Goal: Task Accomplishment & Management: Use online tool/utility

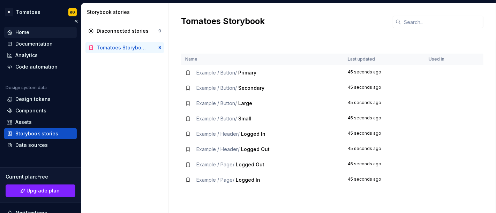
click at [49, 29] on div "Home" at bounding box center [40, 32] width 67 height 7
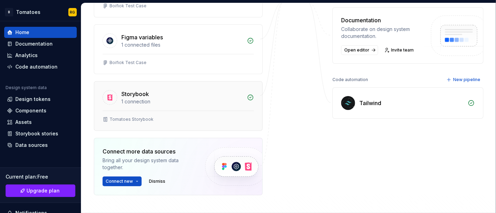
scroll to position [145, 0]
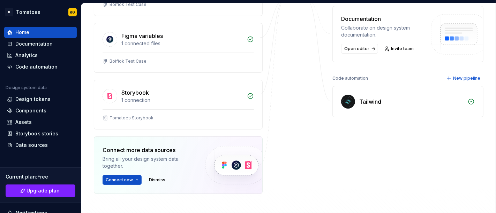
click at [436, 94] on div "Tailwind" at bounding box center [408, 101] width 150 height 31
click at [314, 157] on div at bounding box center [297, 91] width 70 height 275
click at [459, 105] on div "Tailwind" at bounding box center [408, 101] width 150 height 31
click at [470, 99] on icon at bounding box center [470, 101] width 7 height 7
click at [378, 102] on div "Tailwind" at bounding box center [370, 102] width 22 height 8
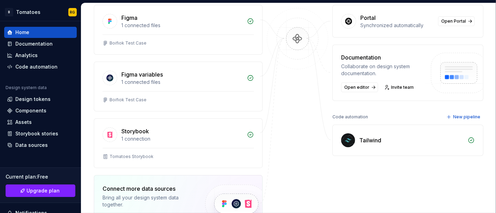
scroll to position [107, 0]
click at [26, 66] on div "Code automation" at bounding box center [36, 66] width 42 height 7
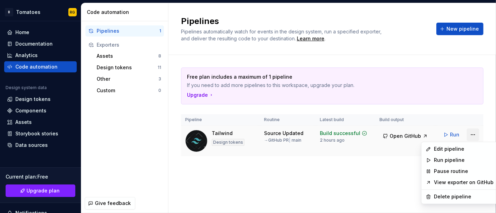
click at [472, 130] on html "B Tomatoes RG Home Documentation Analytics Code automation Design system data D…" at bounding box center [248, 106] width 496 height 213
click at [461, 180] on link "View exporter on GitHub" at bounding box center [464, 182] width 60 height 7
click at [470, 134] on html "B Tomatoes RG Home Documentation Analytics Code automation Design system data D…" at bounding box center [248, 106] width 496 height 213
click at [461, 152] on div "Edit pipeline" at bounding box center [464, 149] width 60 height 7
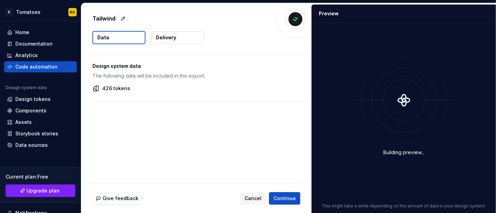
click at [159, 37] on p "Delivery" at bounding box center [166, 37] width 20 height 7
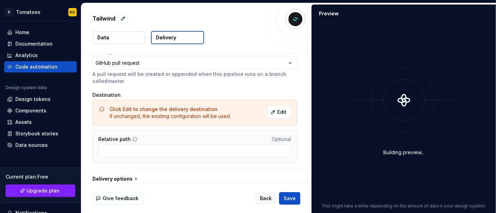
scroll to position [63, 0]
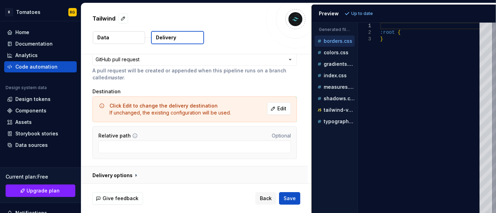
click at [135, 177] on button "button" at bounding box center [194, 176] width 227 height 18
type textarea "*"
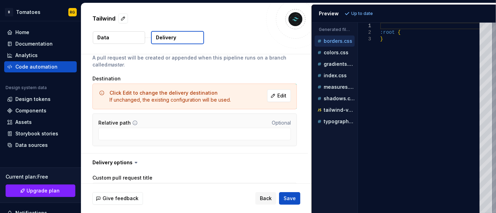
scroll to position [75, 0]
click at [280, 95] on span "Edit" at bounding box center [281, 96] width 9 height 7
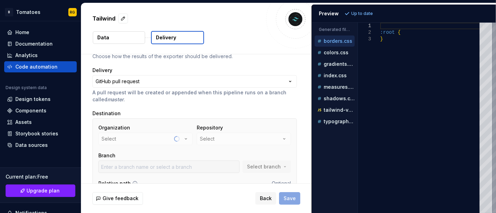
scroll to position [41, 0]
type input "main"
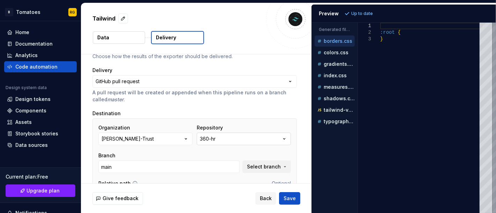
click at [244, 143] on button "360-hr" at bounding box center [244, 139] width 94 height 13
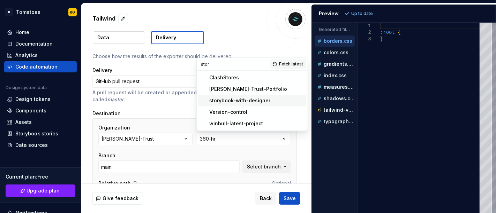
type input "stor"
click at [241, 98] on div "storybook-with-designer" at bounding box center [239, 100] width 61 height 7
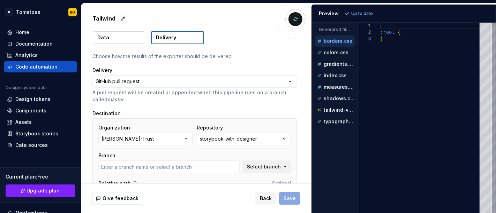
scroll to position [89, 0]
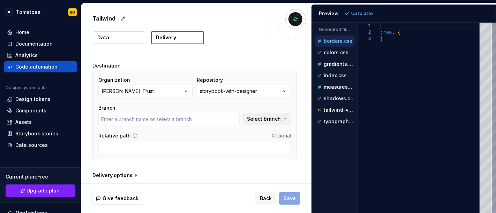
type input "main"
click at [292, 198] on span "Save" at bounding box center [289, 198] width 12 height 7
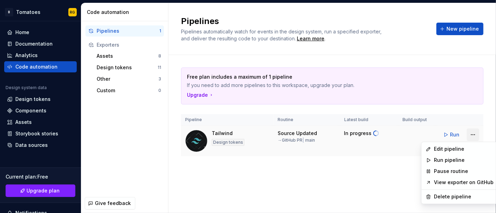
click at [472, 135] on html "B Tomatoes RG Home Documentation Analytics Code automation Design system data D…" at bounding box center [248, 106] width 496 height 213
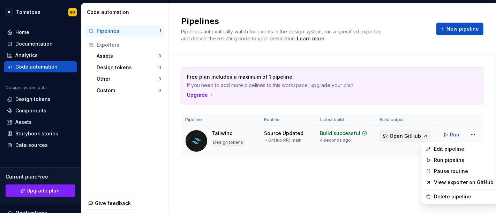
click at [391, 134] on html "B Tomatoes RG Home Documentation Analytics Code automation Design system data D…" at bounding box center [248, 106] width 496 height 213
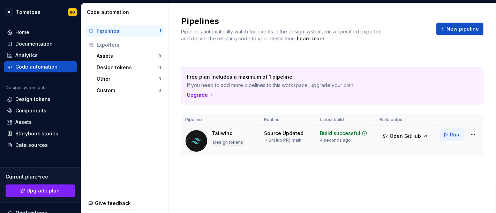
click at [451, 136] on span "Run" at bounding box center [454, 134] width 9 height 7
click at [44, 111] on div "Components" at bounding box center [30, 110] width 31 height 7
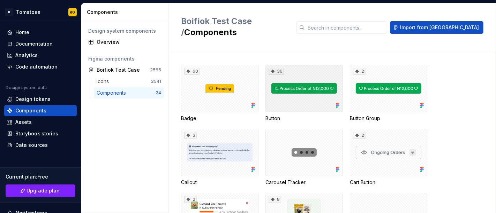
click at [279, 77] on div "36" at bounding box center [303, 88] width 77 height 47
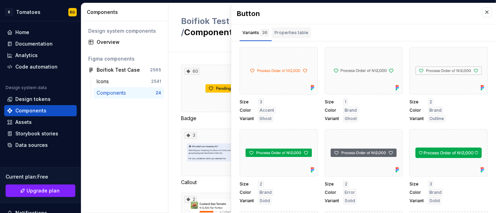
click at [293, 28] on div "Properties table" at bounding box center [291, 32] width 39 height 11
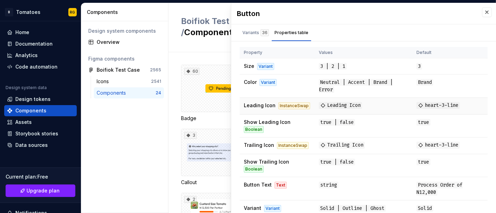
click at [278, 109] on div "InstanceSwap" at bounding box center [294, 105] width 32 height 7
click at [262, 31] on div "36" at bounding box center [264, 32] width 8 height 7
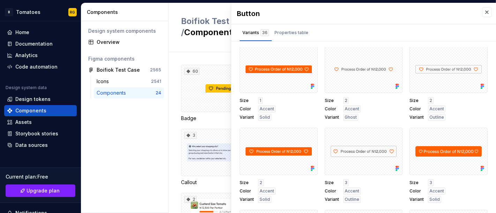
scroll to position [221, 0]
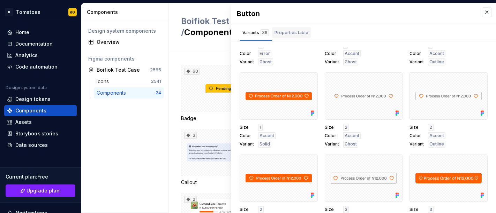
click at [288, 35] on div "Properties table" at bounding box center [291, 32] width 34 height 7
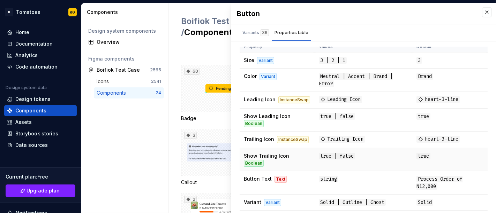
scroll to position [3, 0]
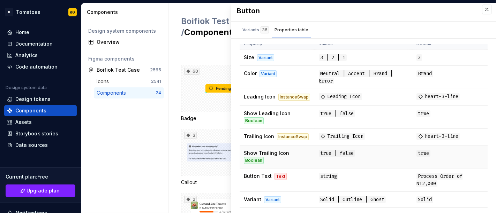
click at [260, 154] on span "Show Trailing Icon" at bounding box center [266, 153] width 45 height 6
click at [290, 199] on td "Variant Variant" at bounding box center [276, 200] width 75 height 16
click at [305, 174] on td "Button Text Text" at bounding box center [276, 180] width 75 height 23
click at [326, 201] on span "Solid | Outline | Ghost" at bounding box center [352, 200] width 67 height 7
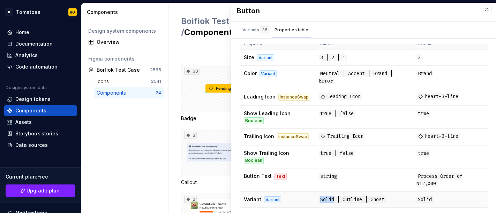
click at [326, 201] on span "Solid | Outline | Ghost" at bounding box center [352, 200] width 67 height 7
copy span "Solid"
click at [348, 198] on span "Solid | Outline | Ghost" at bounding box center [352, 200] width 67 height 7
copy span "Outline"
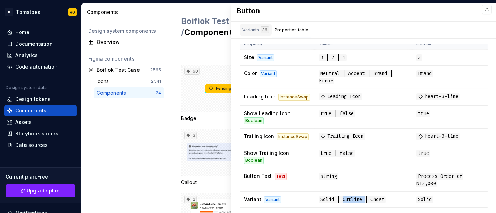
click at [253, 32] on div "Variants 36" at bounding box center [255, 29] width 26 height 7
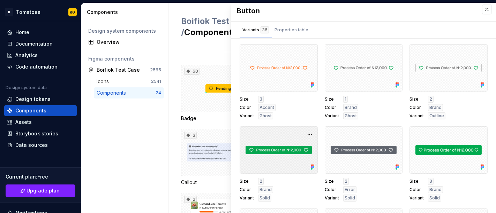
scroll to position [0, 0]
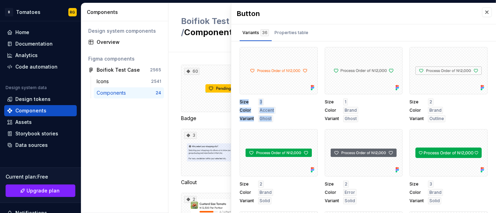
drag, startPoint x: 237, startPoint y: 99, endPoint x: 285, endPoint y: 123, distance: 53.8
click at [285, 123] on div "Size 3 Color Accent Variant Ghost Size 1 Color Brand Variant Ghost Size 2 Color…" at bounding box center [363, 131] width 265 height 169
copy div "Size 3 Color Accent Variant Ghost"
click at [302, 32] on div "Properties table" at bounding box center [291, 32] width 34 height 7
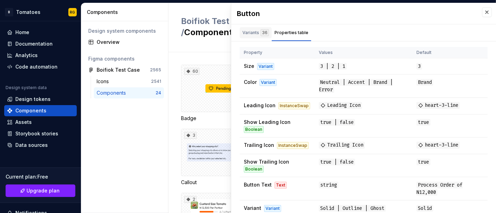
click at [249, 33] on div "Variants 36" at bounding box center [255, 32] width 26 height 7
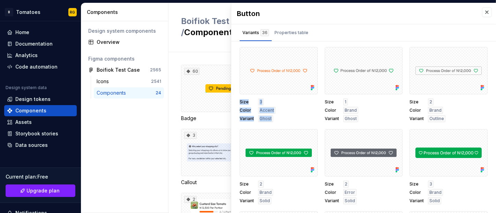
click at [297, 116] on div "Size 3 Color Accent Variant Ghost" at bounding box center [278, 111] width 78 height 24
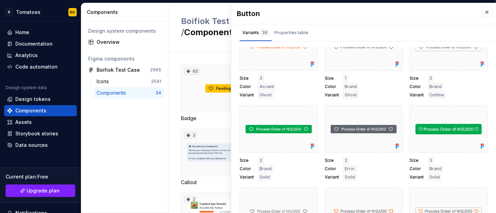
scroll to position [5, 0]
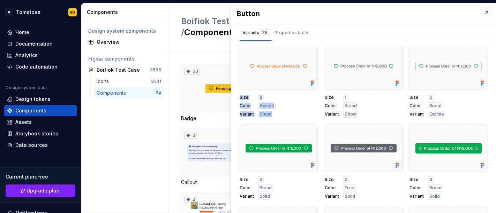
drag, startPoint x: 273, startPoint y: 115, endPoint x: 237, endPoint y: 100, distance: 38.3
click at [237, 100] on div "Size 3 Color Accent Variant Ghost Size 1 Color Brand Variant Ghost Size 2 Color…" at bounding box center [363, 131] width 265 height 169
copy div "Size 3 Color Accent Variant Ghost"
drag, startPoint x: 357, startPoint y: 115, endPoint x: 316, endPoint y: 92, distance: 47.2
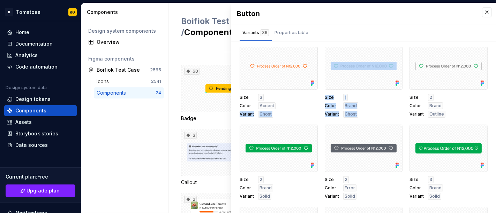
copy div "Variant Ghost Size 1 Color Brand Variant Ghost"
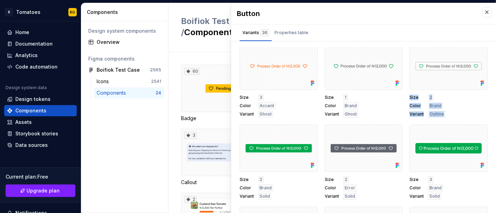
drag, startPoint x: 444, startPoint y: 115, endPoint x: 400, endPoint y: 99, distance: 46.3
copy div "Size 2 Color Brand Variant Outline"
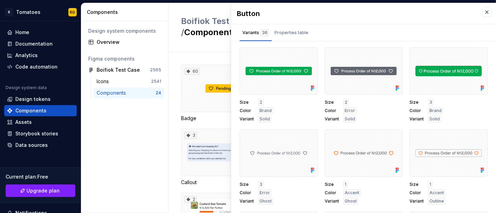
scroll to position [92, 0]
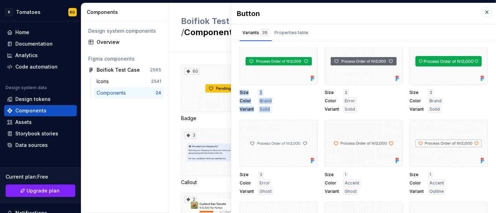
drag, startPoint x: 273, startPoint y: 111, endPoint x: 238, endPoint y: 93, distance: 39.6
click at [238, 93] on div "Size 3 Color Accent Variant Ghost Size 1 Color Brand Variant Ghost Size 2 Color…" at bounding box center [363, 131] width 265 height 169
copy div "Size 2 Color Brand Variant Solid"
drag, startPoint x: 353, startPoint y: 112, endPoint x: 317, endPoint y: 93, distance: 40.2
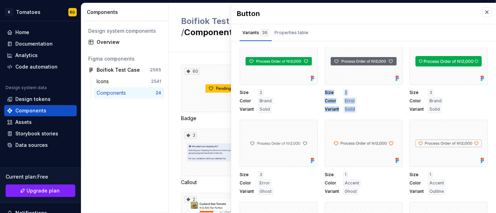
copy div "Size 2 Color Error Variant Solid"
drag, startPoint x: 435, startPoint y: 113, endPoint x: 400, endPoint y: 90, distance: 41.7
copy div "Size 3 Color Brand Variant Solid"
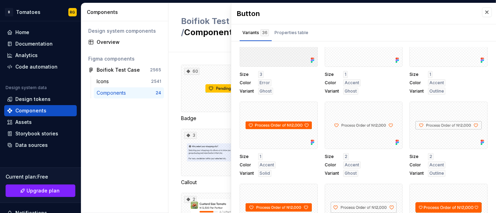
scroll to position [194, 0]
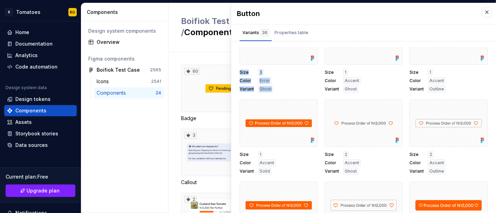
drag, startPoint x: 279, startPoint y: 84, endPoint x: 239, endPoint y: 70, distance: 42.8
click at [239, 70] on div "Size 3 Color Accent Variant Ghost Size 1 Color Brand Variant Ghost Size 2 Color…" at bounding box center [363, 131] width 265 height 169
copy div "Size 3 Color Error Variant Ghost"
drag, startPoint x: 357, startPoint y: 90, endPoint x: 321, endPoint y: 73, distance: 40.1
click at [325, 73] on div "Size 1 Color Accent Variant Ghost" at bounding box center [364, 81] width 78 height 24
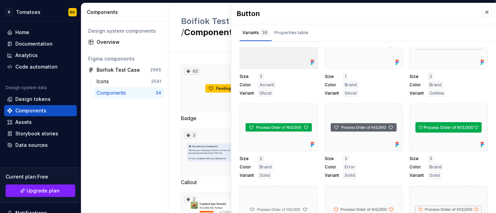
scroll to position [0, 0]
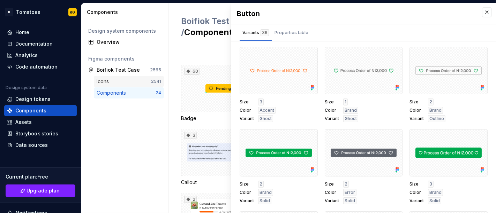
click at [119, 76] on div "Icons 2541" at bounding box center [129, 81] width 70 height 11
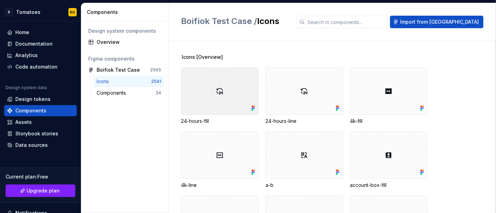
click at [238, 94] on div at bounding box center [219, 91] width 77 height 47
click at [219, 87] on div at bounding box center [219, 91] width 77 height 47
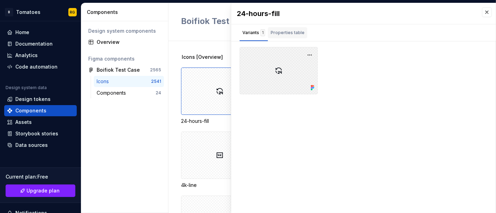
click at [309, 53] on button "button" at bounding box center [310, 55] width 10 height 10
click at [279, 31] on div "Properties table" at bounding box center [287, 32] width 34 height 7
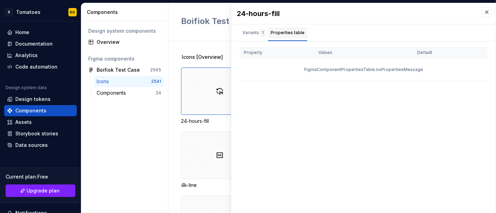
click at [275, 31] on div "Properties table" at bounding box center [287, 32] width 34 height 7
click at [247, 33] on div "Variants 1" at bounding box center [253, 32] width 23 height 7
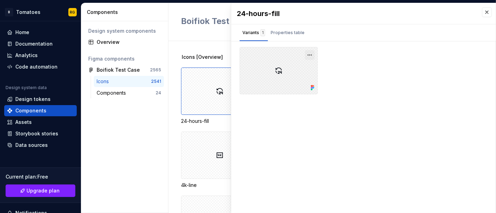
drag, startPoint x: 300, startPoint y: 57, endPoint x: 308, endPoint y: 55, distance: 7.9
click at [308, 55] on div at bounding box center [278, 70] width 78 height 47
click at [308, 55] on button "button" at bounding box center [310, 55] width 10 height 10
click at [219, 48] on div "Icons [Overview] 24-hours-fill 24-hours-line 4k-fill 4k-line a-b account-box-fi…" at bounding box center [338, 127] width 315 height 172
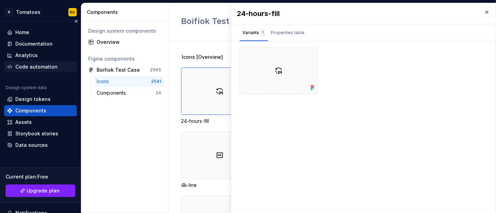
click at [67, 68] on div "Code automation" at bounding box center [40, 66] width 67 height 7
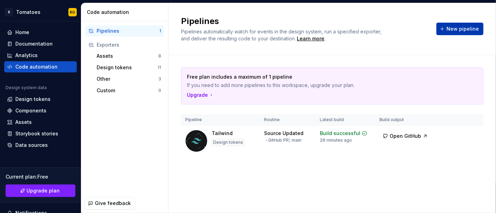
click at [448, 27] on button "New pipeline" at bounding box center [459, 29] width 47 height 13
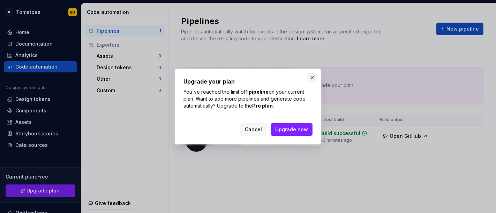
click at [311, 76] on button "button" at bounding box center [312, 78] width 10 height 10
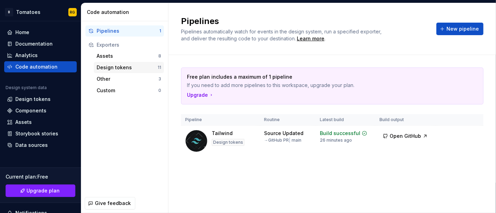
click at [147, 66] on div "Design tokens" at bounding box center [127, 67] width 61 height 7
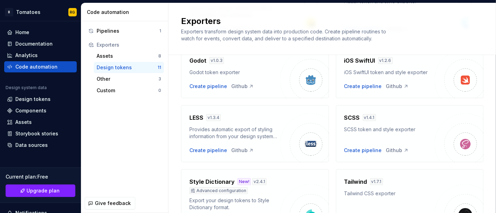
scroll to position [176, 0]
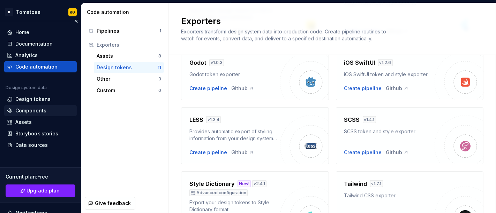
click at [38, 108] on div "Components" at bounding box center [30, 110] width 31 height 7
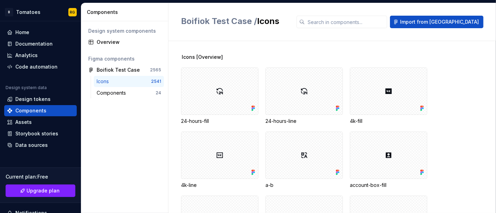
click at [210, 86] on div at bounding box center [219, 91] width 77 height 47
click at [131, 91] on div "Components" at bounding box center [126, 93] width 59 height 7
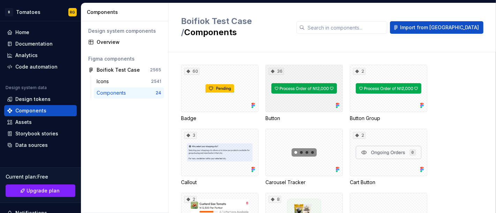
click at [295, 86] on div "36" at bounding box center [303, 88] width 77 height 47
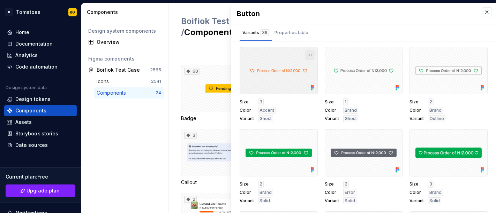
click at [307, 51] on button "button" at bounding box center [310, 55] width 10 height 10
click at [298, 105] on div "Size 3 Color Accent Variant Ghost" at bounding box center [278, 111] width 78 height 24
click at [305, 57] on button "button" at bounding box center [310, 55] width 10 height 10
click at [290, 70] on div "Open in [GEOGRAPHIC_DATA]" at bounding box center [282, 75] width 45 height 21
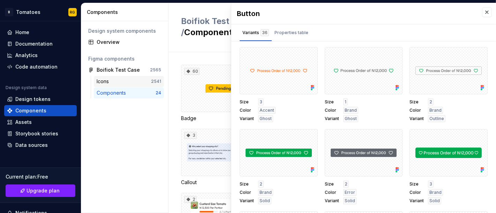
click at [150, 78] on div "Icons" at bounding box center [124, 81] width 54 height 7
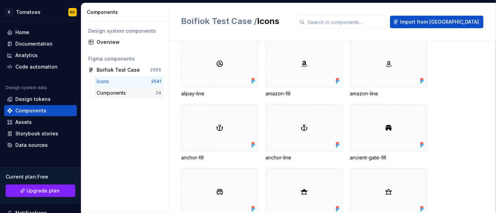
scroll to position [1144, 0]
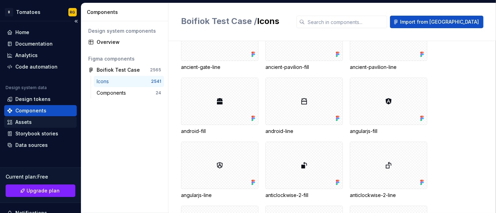
click at [45, 120] on div "Assets" at bounding box center [40, 122] width 67 height 7
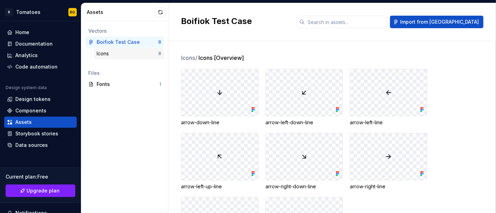
click at [141, 55] on div "Icons" at bounding box center [128, 53] width 62 height 7
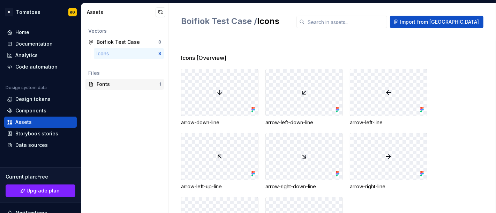
click at [141, 84] on div "Fonts" at bounding box center [128, 84] width 63 height 7
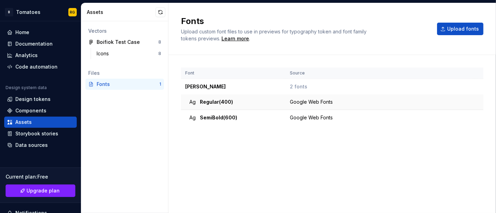
click at [290, 99] on div "Google Web Fonts" at bounding box center [382, 102] width 184 height 7
click at [293, 121] on td "Google Web Fonts" at bounding box center [379, 118] width 189 height 16
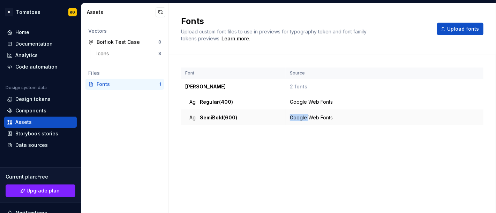
click at [289, 121] on div at bounding box center [289, 121] width 0 height 0
click at [309, 120] on div "Google Web Fonts" at bounding box center [382, 117] width 184 height 7
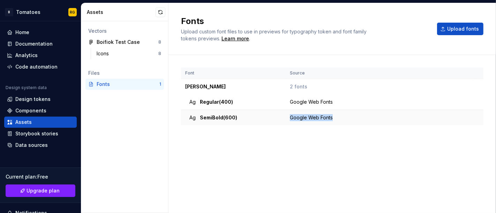
click at [309, 120] on div "Google Web Fonts" at bounding box center [382, 117] width 184 height 7
click at [32, 66] on div "Code automation" at bounding box center [36, 66] width 42 height 7
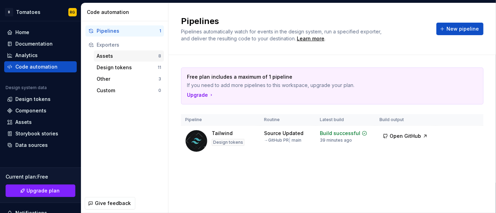
click at [143, 53] on div "Assets" at bounding box center [128, 56] width 62 height 7
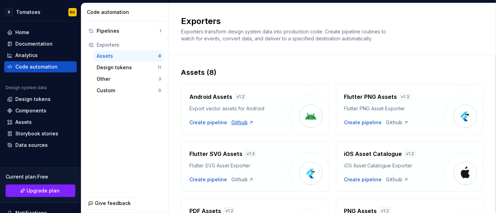
scroll to position [119, 0]
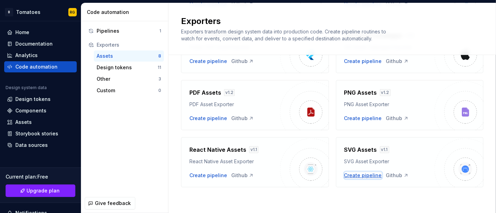
click at [369, 175] on div "Create pipeline" at bounding box center [363, 175] width 38 height 7
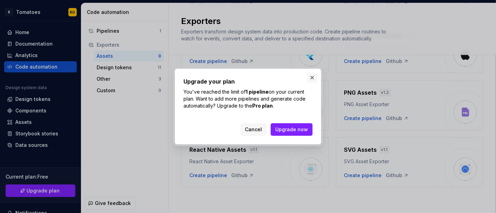
click at [313, 78] on button "button" at bounding box center [312, 78] width 10 height 10
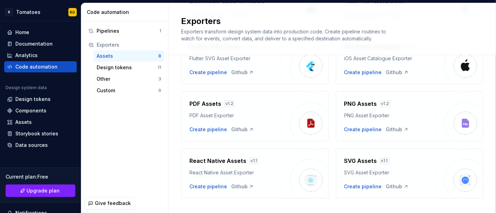
scroll to position [110, 0]
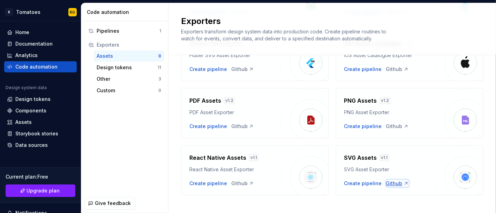
click at [394, 184] on div "Github" at bounding box center [397, 183] width 23 height 7
click at [113, 32] on div "Pipelines" at bounding box center [128, 31] width 63 height 7
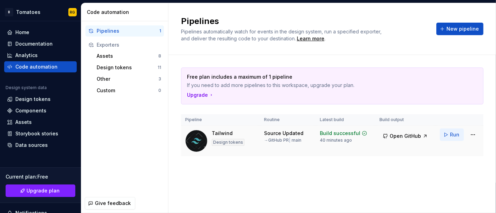
click at [457, 134] on span "Run" at bounding box center [454, 134] width 9 height 7
click at [455, 136] on span "Run" at bounding box center [454, 134] width 9 height 7
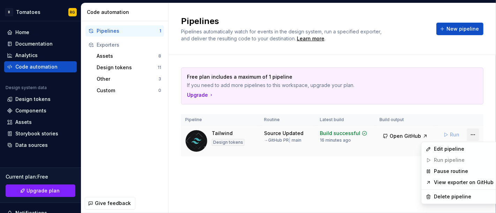
click at [470, 137] on html "B Tomatoes RG Home Documentation Analytics Code automation Design system data D…" at bounding box center [248, 106] width 496 height 213
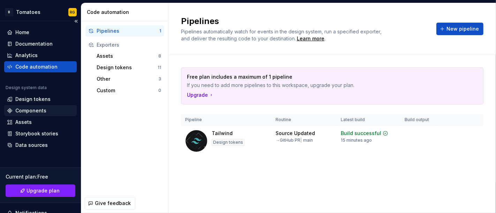
click at [47, 109] on div "Components" at bounding box center [40, 110] width 67 height 7
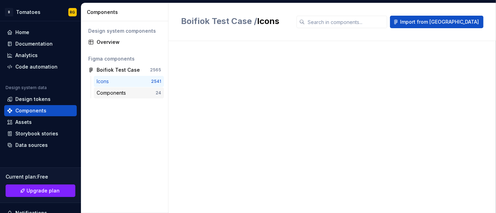
click at [128, 96] on div "Components" at bounding box center [113, 93] width 32 height 7
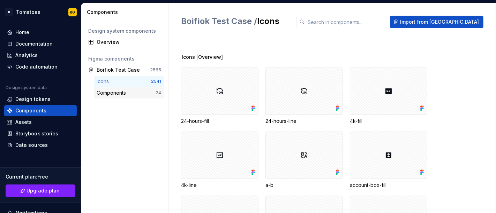
click at [134, 92] on div "Components" at bounding box center [126, 93] width 59 height 7
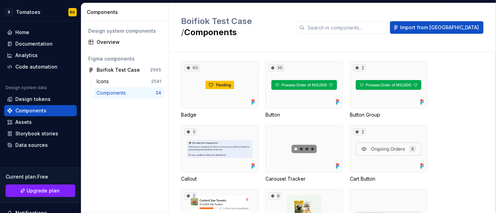
scroll to position [1, 0]
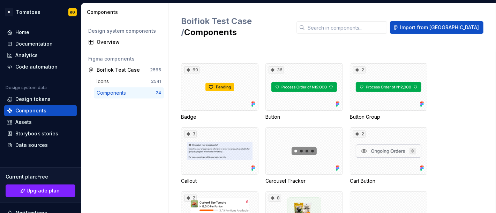
drag, startPoint x: 439, startPoint y: 157, endPoint x: 423, endPoint y: 124, distance: 35.9
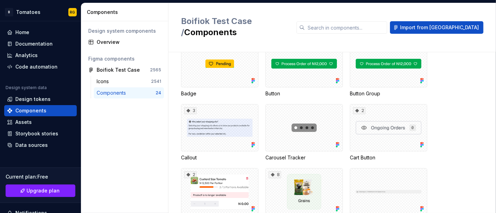
scroll to position [0, 0]
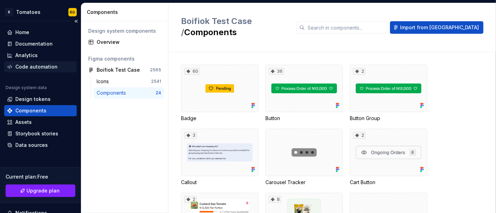
click at [41, 63] on div "Code automation" at bounding box center [36, 66] width 42 height 7
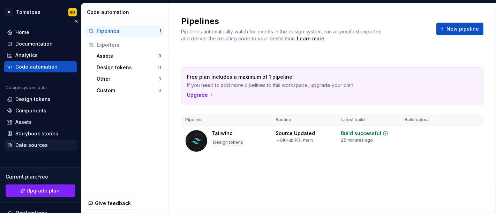
click at [47, 148] on div "Data sources" at bounding box center [40, 145] width 67 height 7
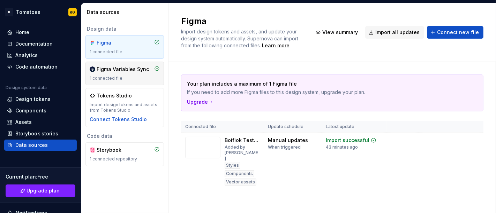
click at [127, 78] on div "1 connected file" at bounding box center [125, 79] width 70 height 6
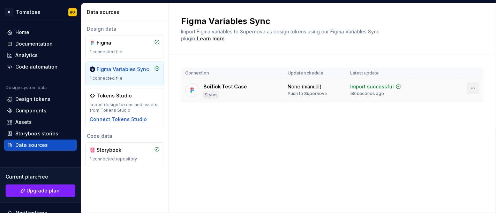
click at [469, 86] on html "B Tomatoes RG Home Documentation Analytics Code automation Design system data D…" at bounding box center [248, 106] width 496 height 213
click at [444, 63] on html "B Tomatoes RG Home Documentation Analytics Code automation Design system data D…" at bounding box center [248, 106] width 496 height 213
click at [369, 94] on div "58 seconds ago" at bounding box center [367, 94] width 34 height 6
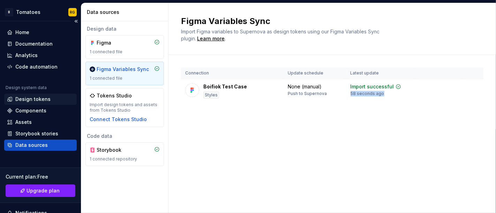
click at [23, 96] on div "Design tokens" at bounding box center [32, 99] width 35 height 7
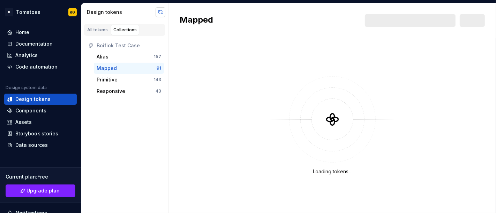
click at [159, 9] on button "button" at bounding box center [160, 12] width 10 height 10
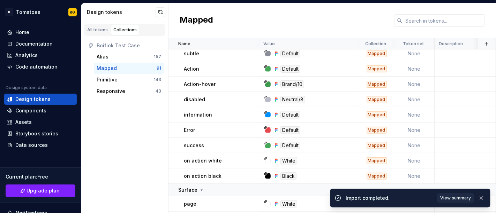
scroll to position [342, 0]
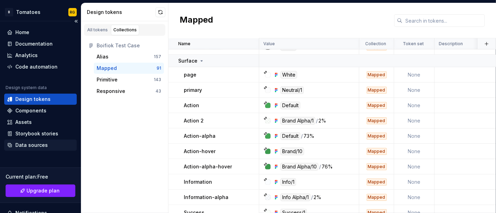
click at [45, 145] on div "Data sources" at bounding box center [31, 145] width 32 height 7
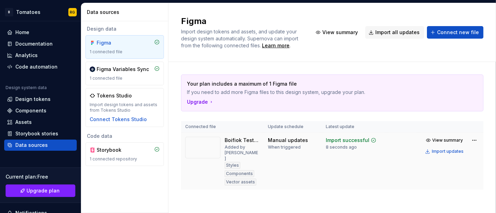
click at [281, 145] on div "When triggered" at bounding box center [284, 148] width 33 height 6
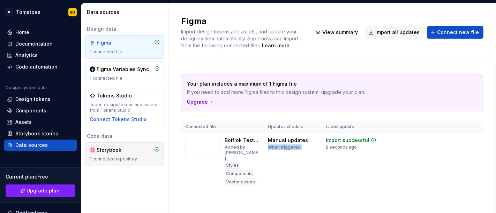
click at [127, 156] on div "Storybook 1 connected repository" at bounding box center [125, 154] width 70 height 15
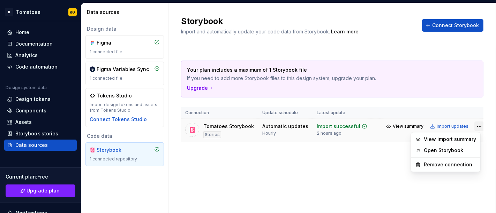
click at [473, 123] on html "B Tomatoes RG Home Documentation Analytics Code automation Design system data D…" at bounding box center [248, 106] width 496 height 213
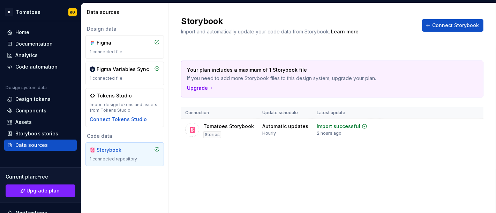
click at [363, 144] on html "B Tomatoes RG Home Documentation Analytics Code automation Design system data D…" at bounding box center [248, 106] width 496 height 213
click at [35, 66] on div "Code automation" at bounding box center [36, 66] width 42 height 7
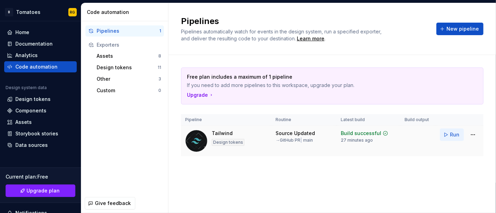
click at [452, 134] on span "Run" at bounding box center [454, 134] width 9 height 7
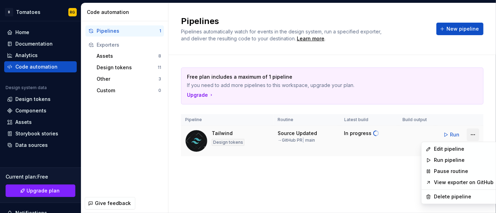
click at [478, 133] on html "B Tomatoes RG Home Documentation Analytics Code automation Design system data D…" at bounding box center [248, 106] width 496 height 213
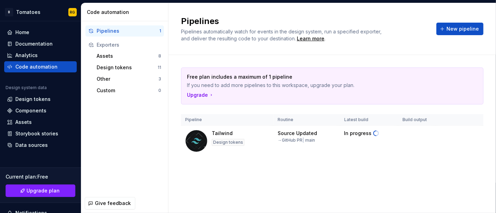
click at [384, 167] on html "B Tomatoes RG Home Documentation Analytics Code automation Design system data D…" at bounding box center [248, 106] width 496 height 213
click at [61, 130] on div "Storybook stories" at bounding box center [40, 133] width 67 height 7
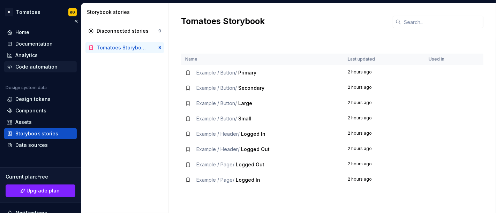
click at [39, 62] on div "Code automation" at bounding box center [40, 66] width 73 height 11
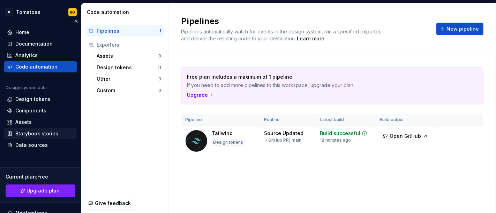
click at [31, 134] on div "Storybook stories" at bounding box center [36, 133] width 43 height 7
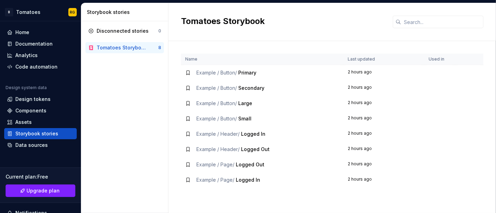
click at [137, 51] on div "Tomatoes Storybook" at bounding box center [121, 47] width 49 height 7
click at [41, 35] on div "Home" at bounding box center [40, 32] width 67 height 7
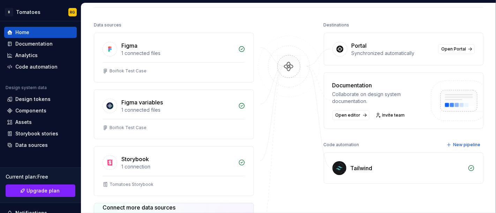
scroll to position [167, 0]
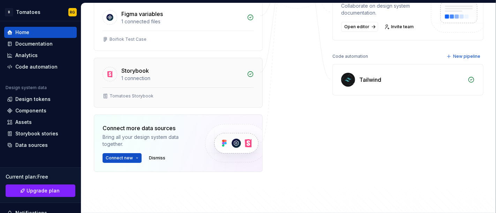
click at [186, 72] on div "Storybook" at bounding box center [181, 71] width 121 height 8
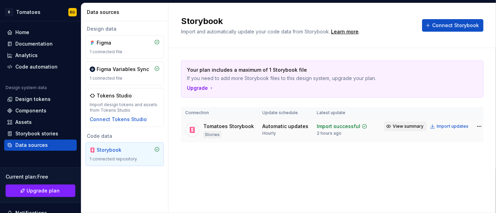
click at [404, 124] on span "View summary" at bounding box center [407, 127] width 31 height 6
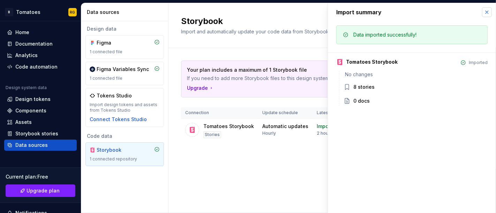
click at [488, 13] on button "button" at bounding box center [487, 12] width 10 height 10
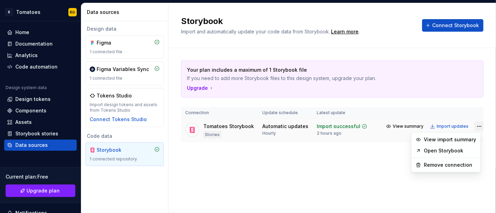
click at [472, 126] on html "B Tomatoes RG Home Documentation Analytics Code automation Design system data D…" at bounding box center [248, 106] width 496 height 213
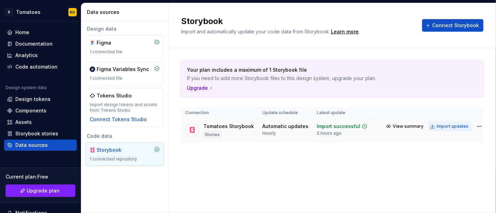
click at [443, 126] on html "B Tomatoes RG Home Documentation Analytics Code automation Design system data D…" at bounding box center [248, 106] width 496 height 213
click at [443, 126] on div "Import updates" at bounding box center [452, 127] width 32 height 6
click at [400, 125] on span "View summary" at bounding box center [407, 127] width 31 height 6
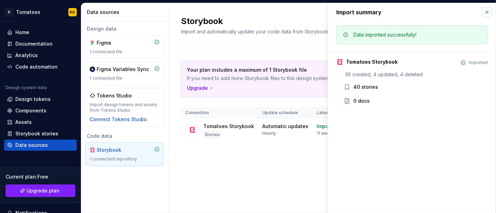
click at [484, 14] on button "button" at bounding box center [487, 12] width 10 height 10
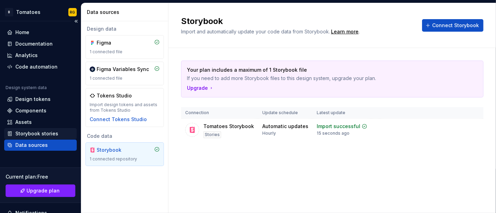
click at [59, 136] on div "Storybook stories" at bounding box center [40, 133] width 67 height 7
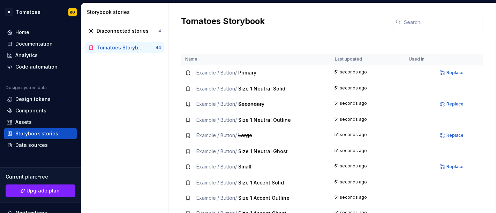
click at [344, 74] on td "51 seconds ago" at bounding box center [367, 73] width 74 height 16
click at [353, 86] on td "51 seconds ago" at bounding box center [367, 88] width 74 height 15
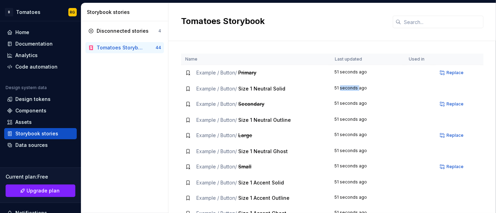
click at [353, 86] on td "51 seconds ago" at bounding box center [367, 88] width 74 height 15
click at [58, 107] on div "Components" at bounding box center [40, 110] width 67 height 7
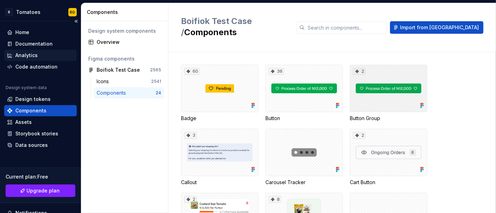
click at [25, 54] on div "Analytics" at bounding box center [26, 55] width 22 height 7
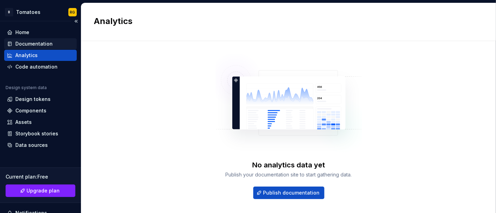
click at [26, 48] on div "Documentation" at bounding box center [40, 43] width 73 height 11
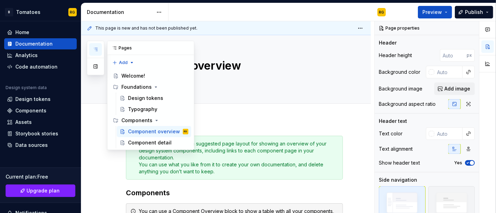
click at [93, 51] on icon "button" at bounding box center [96, 50] width 6 height 6
click at [170, 110] on button "Page tree" at bounding box center [174, 110] width 10 height 10
click at [230, 91] on html "B Tomatoes RG Home Documentation Analytics Code automation Design system data D…" at bounding box center [248, 106] width 496 height 213
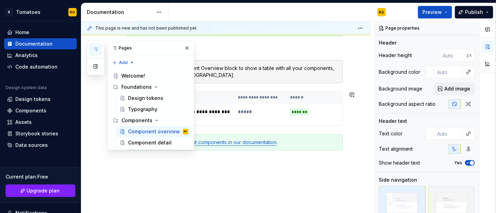
scroll to position [152, 0]
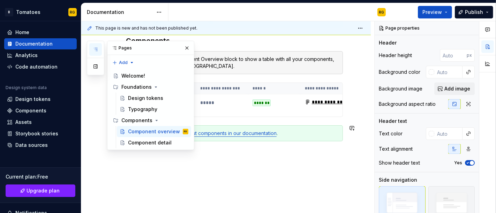
type textarea "*"
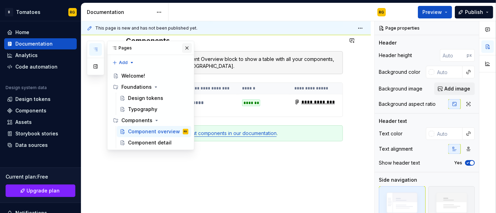
click at [187, 47] on button "button" at bounding box center [187, 48] width 10 height 10
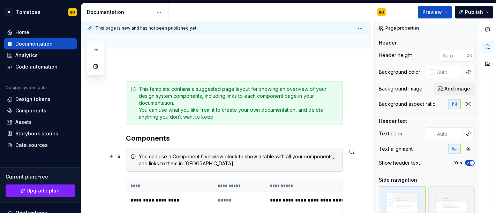
scroll to position [54, 0]
click at [54, 135] on div "Storybook stories" at bounding box center [36, 133] width 43 height 7
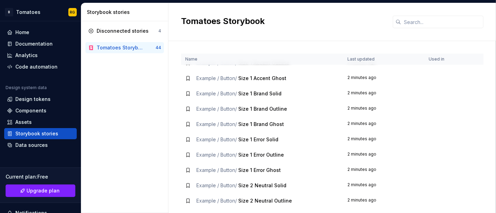
scroll to position [136, 0]
click at [35, 31] on div "Home" at bounding box center [40, 32] width 67 height 7
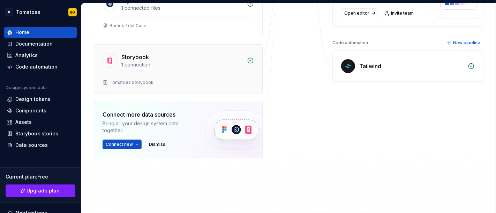
scroll to position [182, 0]
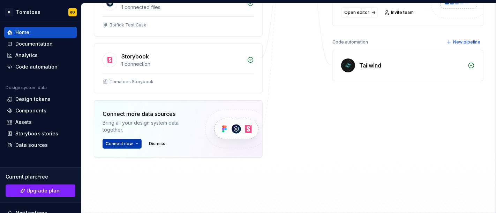
click at [135, 140] on button "Connect new" at bounding box center [121, 144] width 39 height 10
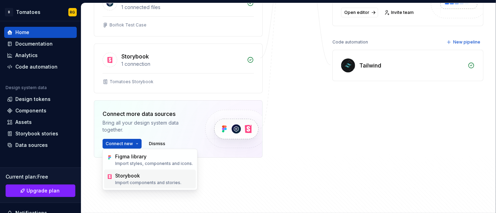
click at [146, 176] on div "Storybook" at bounding box center [148, 176] width 66 height 7
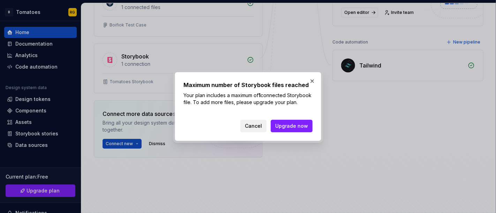
click at [252, 129] on span "Cancel" at bounding box center [253, 126] width 17 height 7
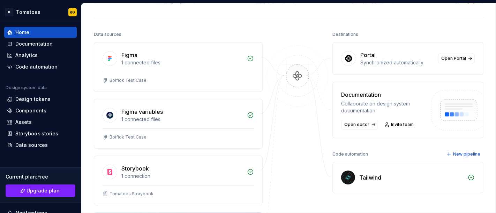
scroll to position [75, 0]
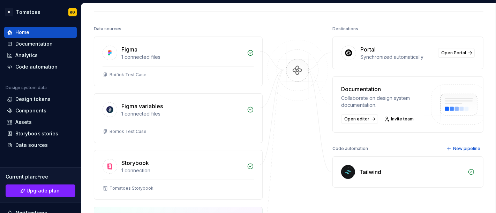
click at [336, 161] on div "Tailwind" at bounding box center [408, 172] width 150 height 31
click at [358, 149] on div "Code automation" at bounding box center [350, 149] width 36 height 10
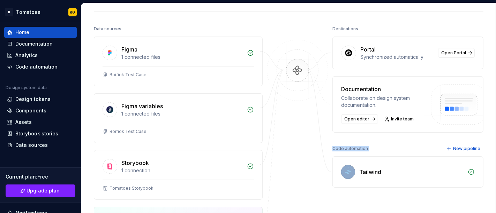
click at [358, 149] on div "Code automation" at bounding box center [350, 149] width 36 height 10
click at [37, 109] on div "Components" at bounding box center [30, 110] width 31 height 7
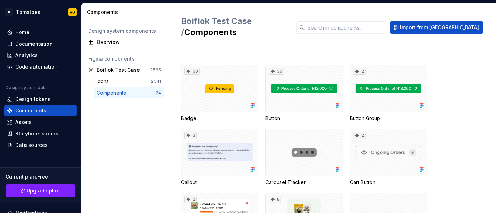
click at [117, 91] on div "Components" at bounding box center [113, 93] width 32 height 7
click at [373, 84] on div "2" at bounding box center [388, 88] width 77 height 47
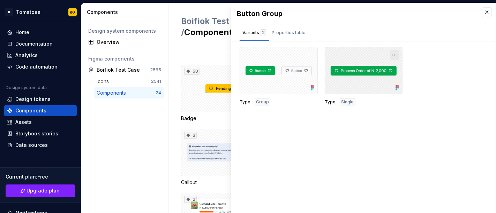
click at [395, 54] on button "button" at bounding box center [394, 55] width 10 height 10
click at [351, 99] on span "Single" at bounding box center [347, 102] width 13 height 6
click at [293, 32] on div "Properties table" at bounding box center [289, 32] width 34 height 7
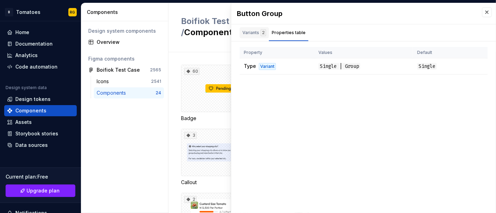
click at [260, 38] on div "Variants 2" at bounding box center [253, 32] width 29 height 11
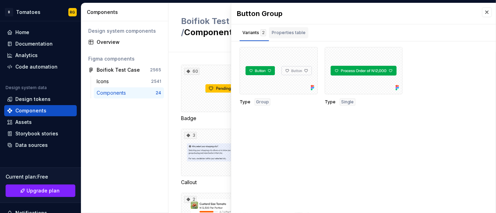
click at [273, 39] on div "Properties table" at bounding box center [288, 34] width 39 height 14
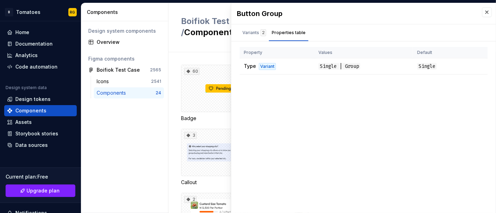
click at [223, 115] on div "Badge" at bounding box center [219, 118] width 77 height 7
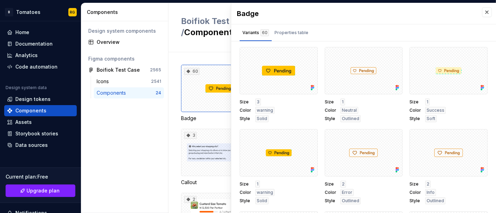
click at [484, 12] on button "button" at bounding box center [487, 12] width 10 height 10
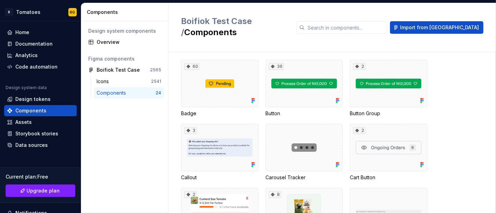
scroll to position [4, 0]
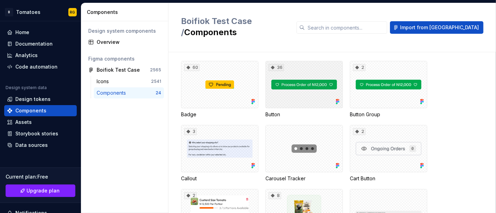
click at [313, 88] on div "36" at bounding box center [303, 84] width 77 height 47
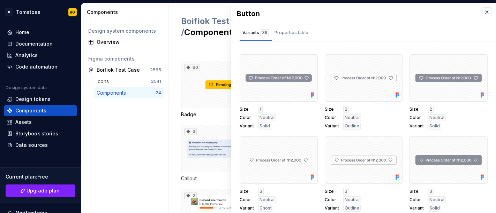
scroll to position [3, 0]
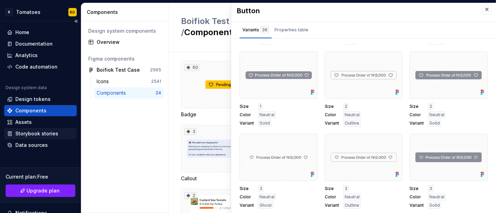
click at [38, 135] on div "Storybook stories" at bounding box center [36, 133] width 43 height 7
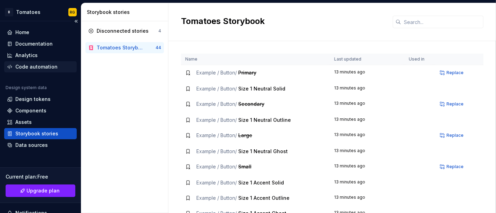
click at [43, 63] on div "Code automation" at bounding box center [40, 66] width 73 height 11
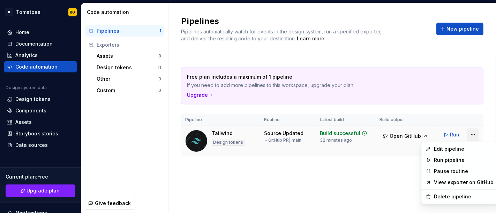
click at [471, 134] on html "B Tomatoes RG Home Documentation Analytics Code automation Design system data D…" at bounding box center [248, 106] width 496 height 213
click at [411, 180] on html "B Tomatoes RG Home Documentation Analytics Code automation Design system data D…" at bounding box center [248, 106] width 496 height 213
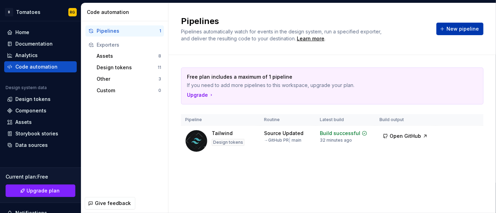
click at [465, 24] on button "New pipeline" at bounding box center [459, 29] width 47 height 13
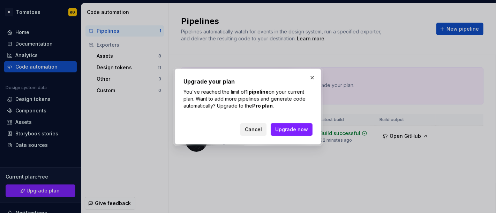
click at [259, 127] on span "Cancel" at bounding box center [253, 129] width 17 height 7
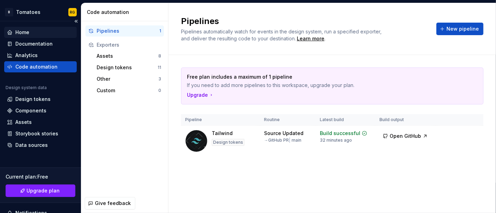
click at [44, 32] on div "Home" at bounding box center [40, 32] width 67 height 7
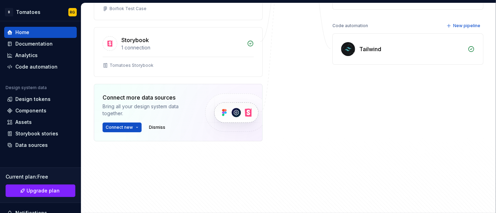
scroll to position [198, 0]
click at [455, 22] on button "New pipeline" at bounding box center [463, 26] width 39 height 10
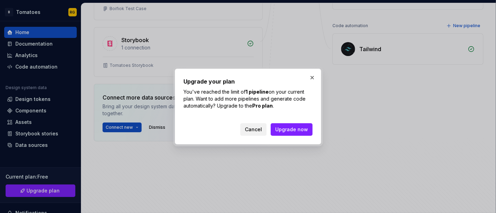
click at [258, 129] on span "Cancel" at bounding box center [253, 129] width 17 height 7
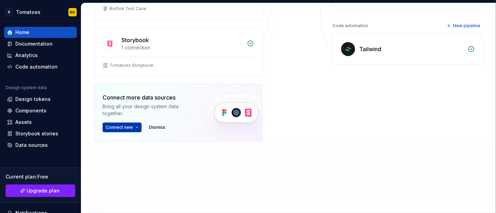
click at [133, 124] on button "Connect new" at bounding box center [121, 128] width 39 height 10
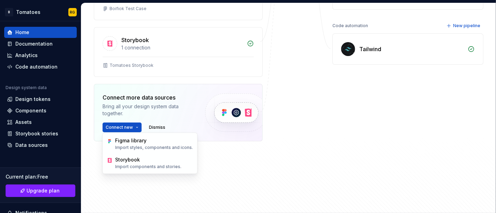
click at [130, 80] on div "Figma 1 connected files Boifiok Test Case Figma variables 1 connected files Boi…" at bounding box center [178, 45] width 169 height 263
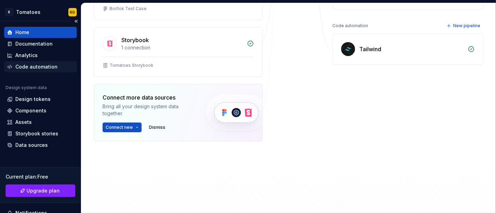
click at [54, 61] on div "Code automation" at bounding box center [40, 66] width 73 height 11
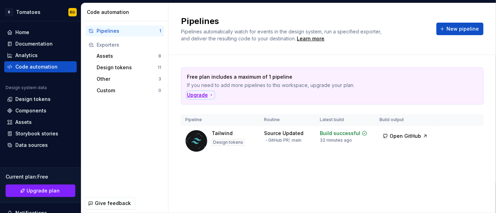
click at [209, 96] on icon "button" at bounding box center [211, 95] width 6 height 6
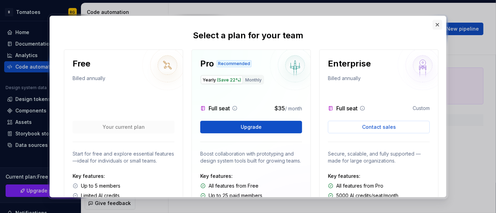
click at [438, 26] on button "button" at bounding box center [437, 25] width 10 height 10
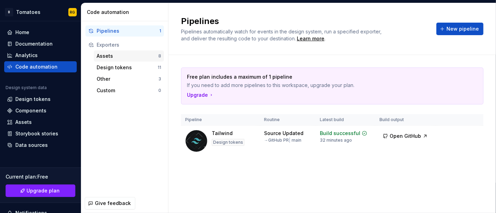
click at [98, 53] on div "Assets" at bounding box center [128, 56] width 62 height 7
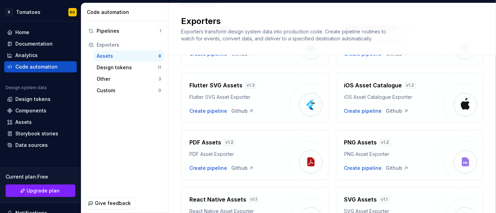
scroll to position [119, 0]
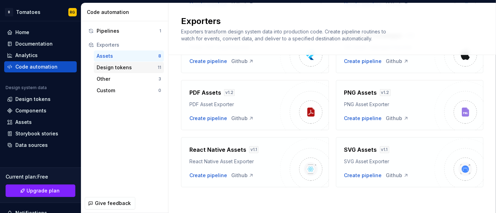
click at [106, 63] on div "Design tokens 11" at bounding box center [129, 67] width 70 height 11
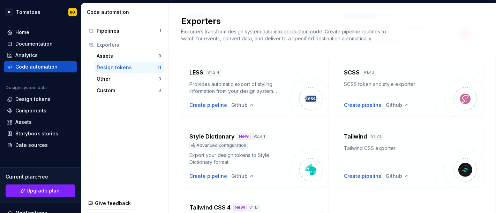
scroll to position [296, 0]
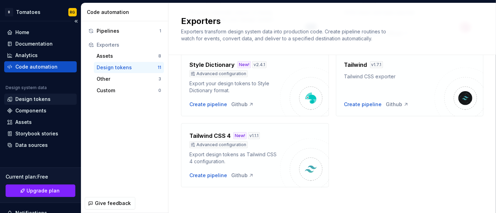
click at [42, 98] on div "Design tokens" at bounding box center [32, 99] width 35 height 7
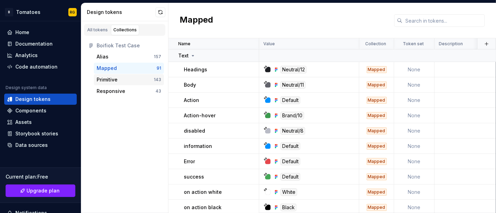
click at [141, 78] on div "Primitive" at bounding box center [125, 79] width 57 height 7
